Goal: Transaction & Acquisition: Purchase product/service

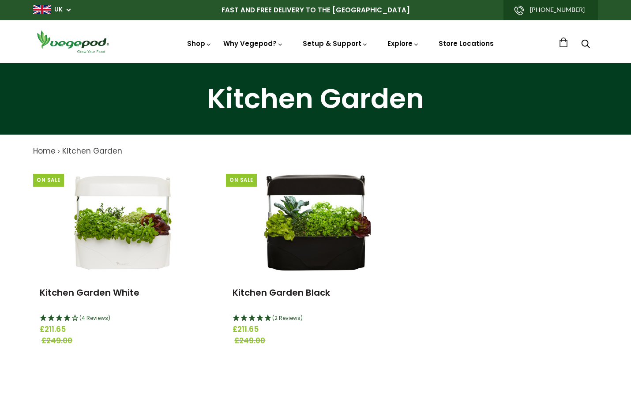
click at [454, 226] on div "On Sale Kitchen Garden White (4 Reviews) £211.65 £249.00 On Sale Kitchen Garden…" at bounding box center [308, 269] width 579 height 206
click at [457, 282] on div "On Sale Kitchen Garden White (4 Reviews) £211.65 £249.00 On Sale Kitchen Garden…" at bounding box center [308, 269] width 579 height 206
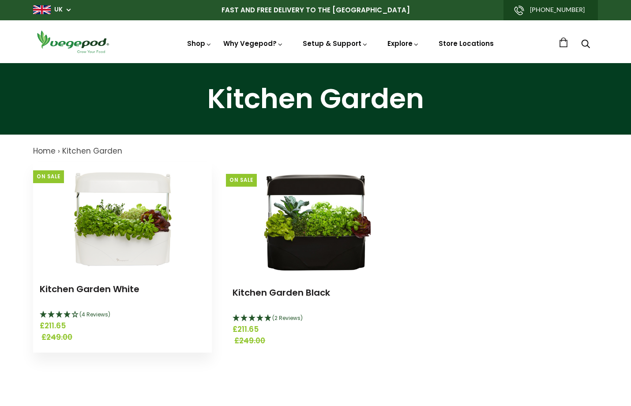
click at [110, 236] on img at bounding box center [123, 217] width 110 height 110
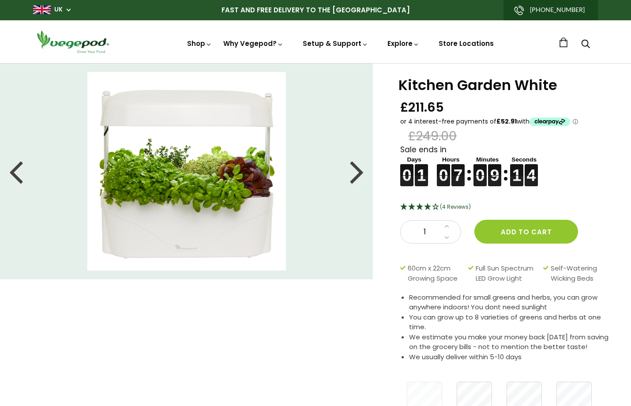
click at [356, 330] on div "Kitchen Garden White £211.65 £249.00 Sale ends in 0 0 0 0 1 1 1 1 0 0 0 0 7 7 7…" at bounding box center [308, 249] width 645 height 373
click at [358, 177] on div at bounding box center [357, 171] width 14 height 40
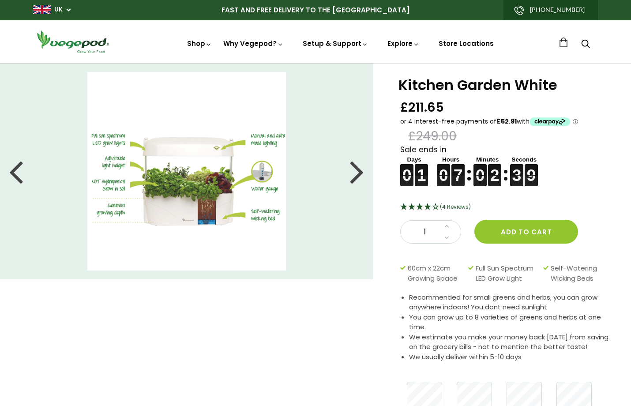
click at [352, 175] on div at bounding box center [357, 171] width 14 height 40
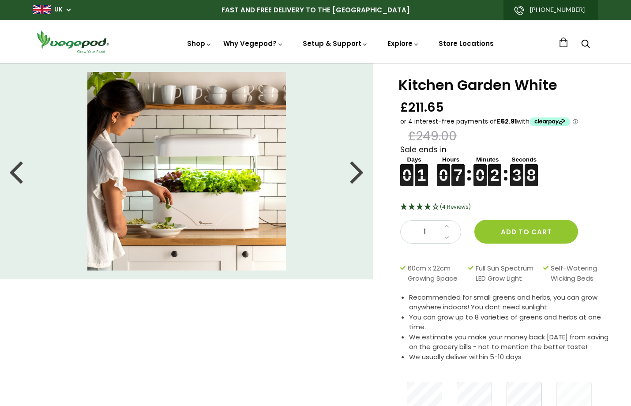
click at [354, 175] on div at bounding box center [357, 171] width 14 height 40
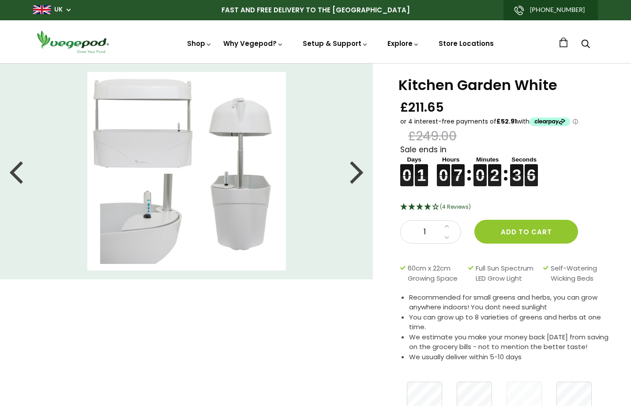
click at [355, 175] on div at bounding box center [357, 171] width 14 height 40
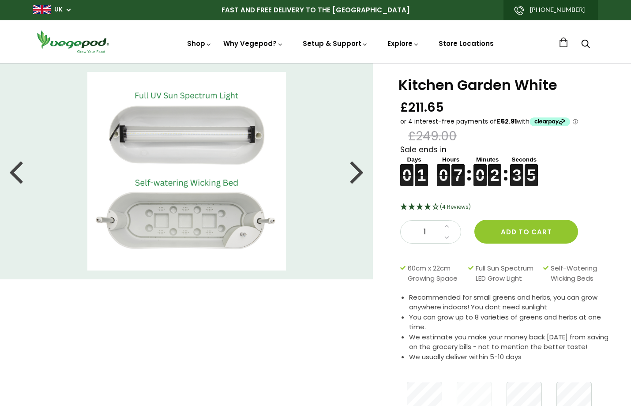
click at [355, 175] on div at bounding box center [357, 171] width 14 height 40
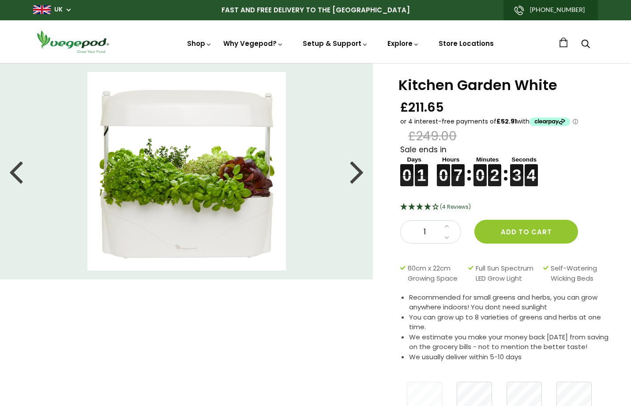
click at [355, 175] on div at bounding box center [357, 171] width 14 height 40
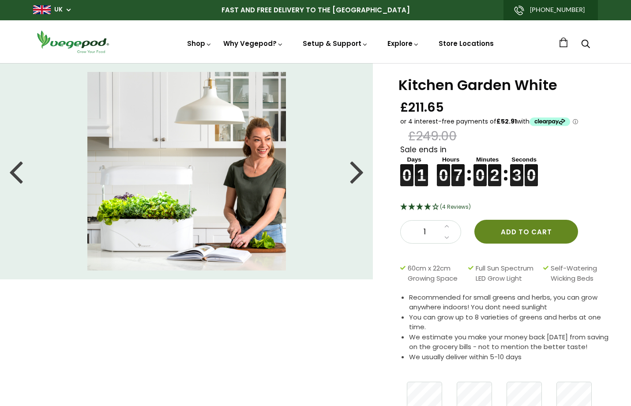
click at [522, 229] on button "Add to cart" at bounding box center [526, 232] width 104 height 24
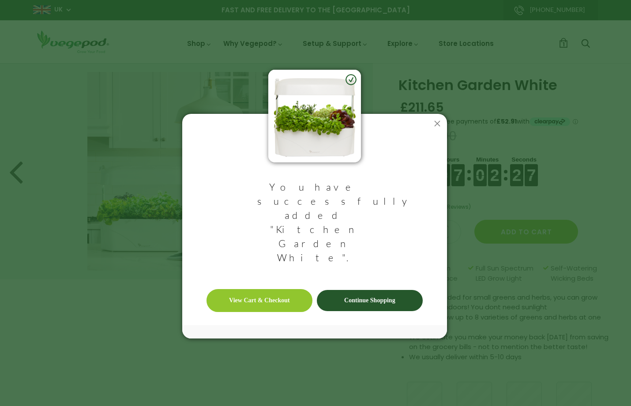
click at [276, 289] on link "View Cart & Checkout" at bounding box center [260, 300] width 106 height 23
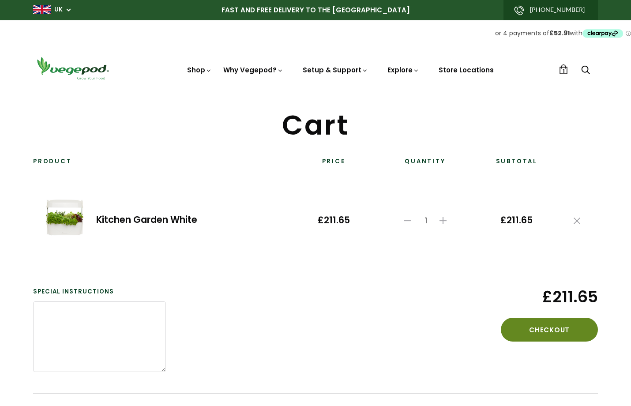
click at [552, 327] on button "Checkout" at bounding box center [549, 330] width 97 height 24
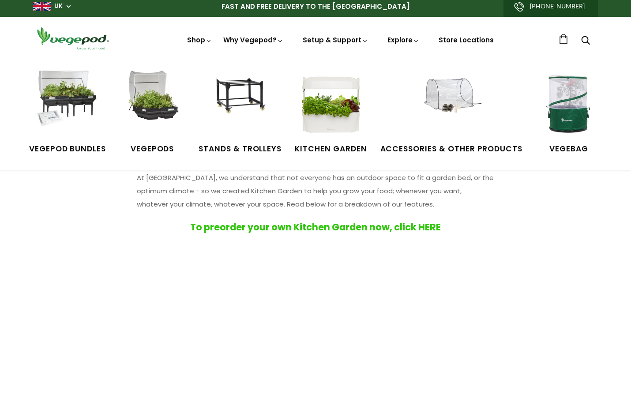
click at [204, 38] on link "Shop" at bounding box center [199, 52] width 25 height 34
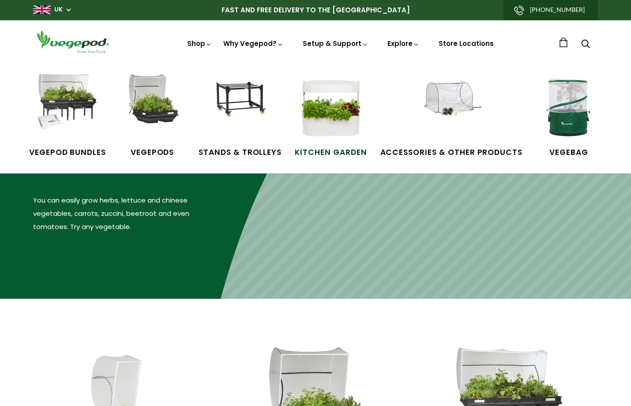
click at [342, 109] on img at bounding box center [331, 107] width 66 height 66
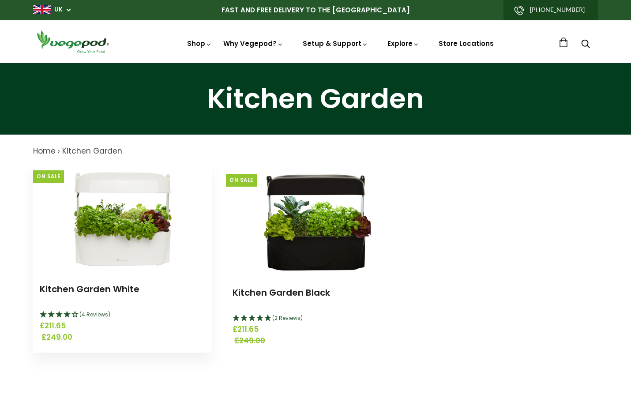
click at [132, 260] on img at bounding box center [123, 217] width 110 height 110
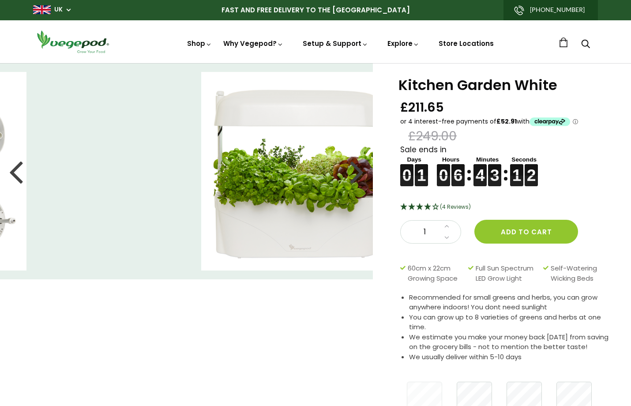
drag, startPoint x: 236, startPoint y: 227, endPoint x: 335, endPoint y: 269, distance: 108.0
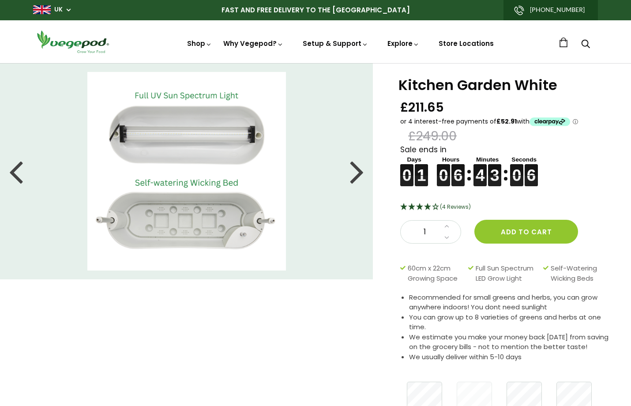
click at [362, 178] on div at bounding box center [357, 171] width 14 height 40
